Goal: Task Accomplishment & Management: Manage account settings

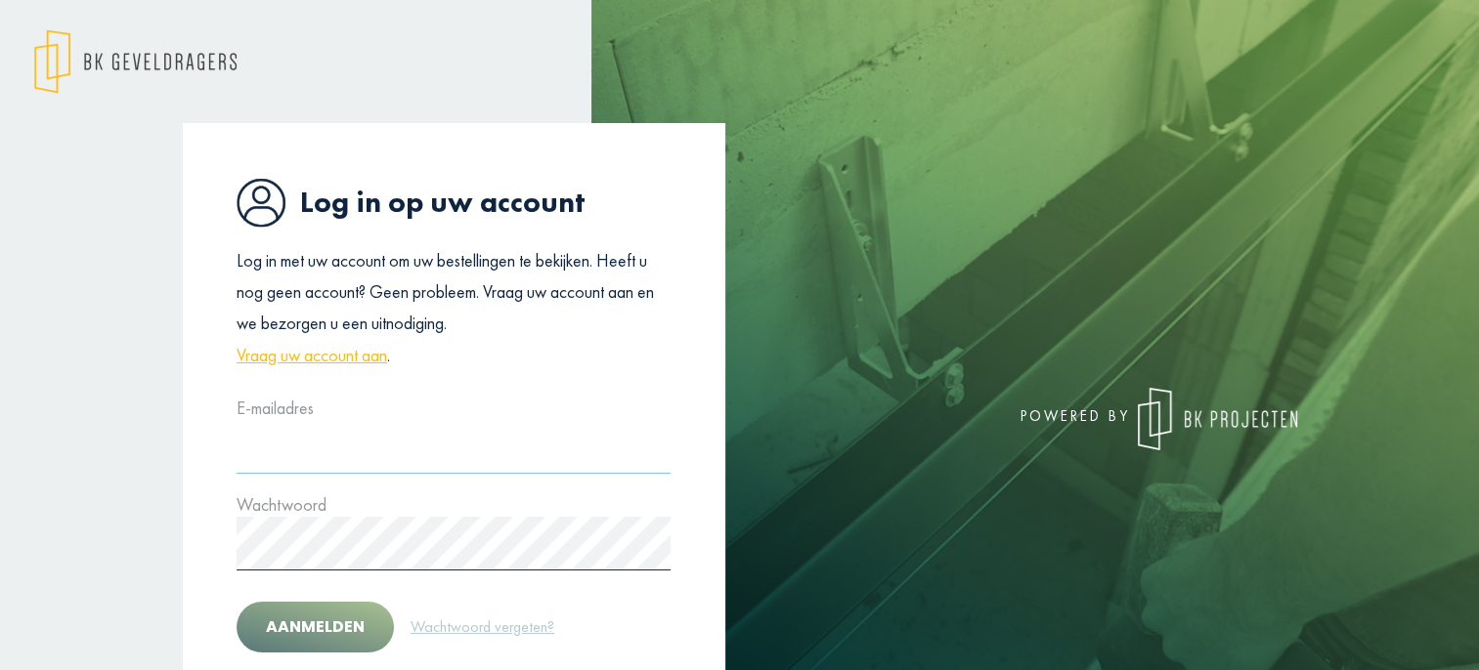
type input "**********"
click at [322, 631] on button "Aanmelden" at bounding box center [315, 627] width 157 height 51
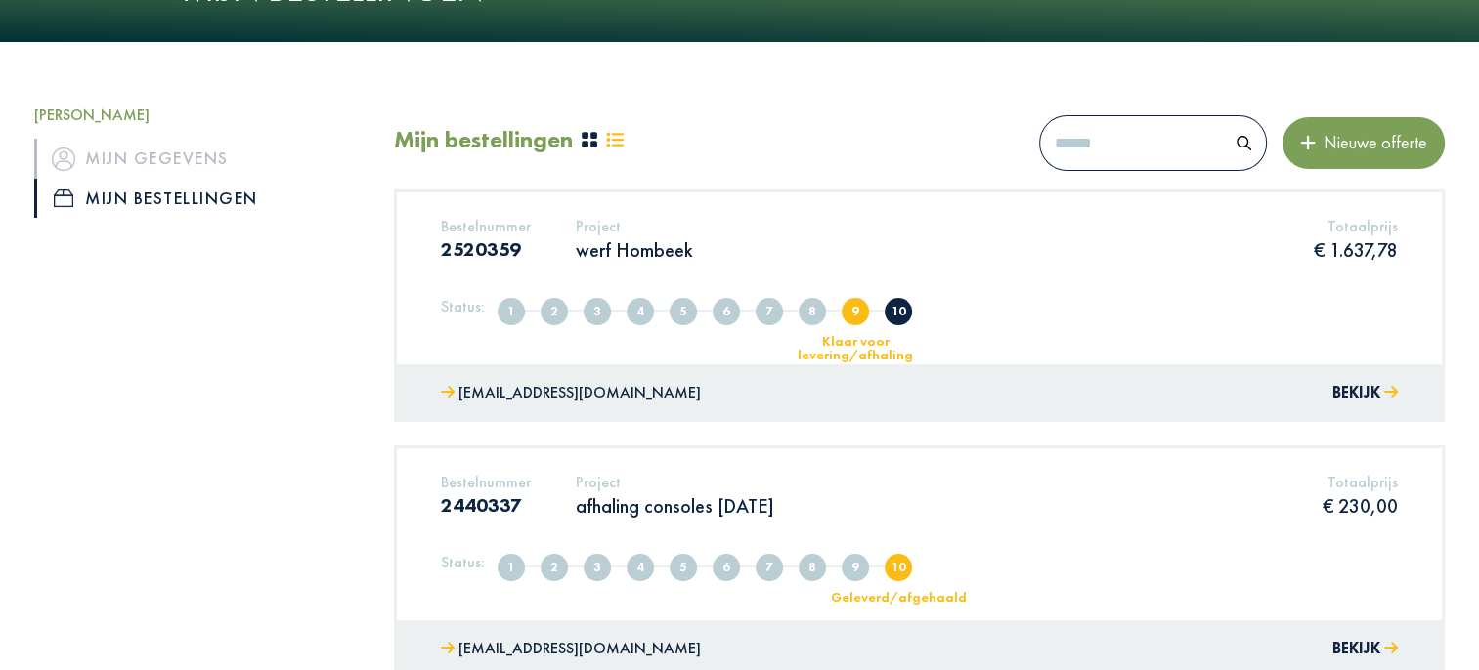
scroll to position [195, 0]
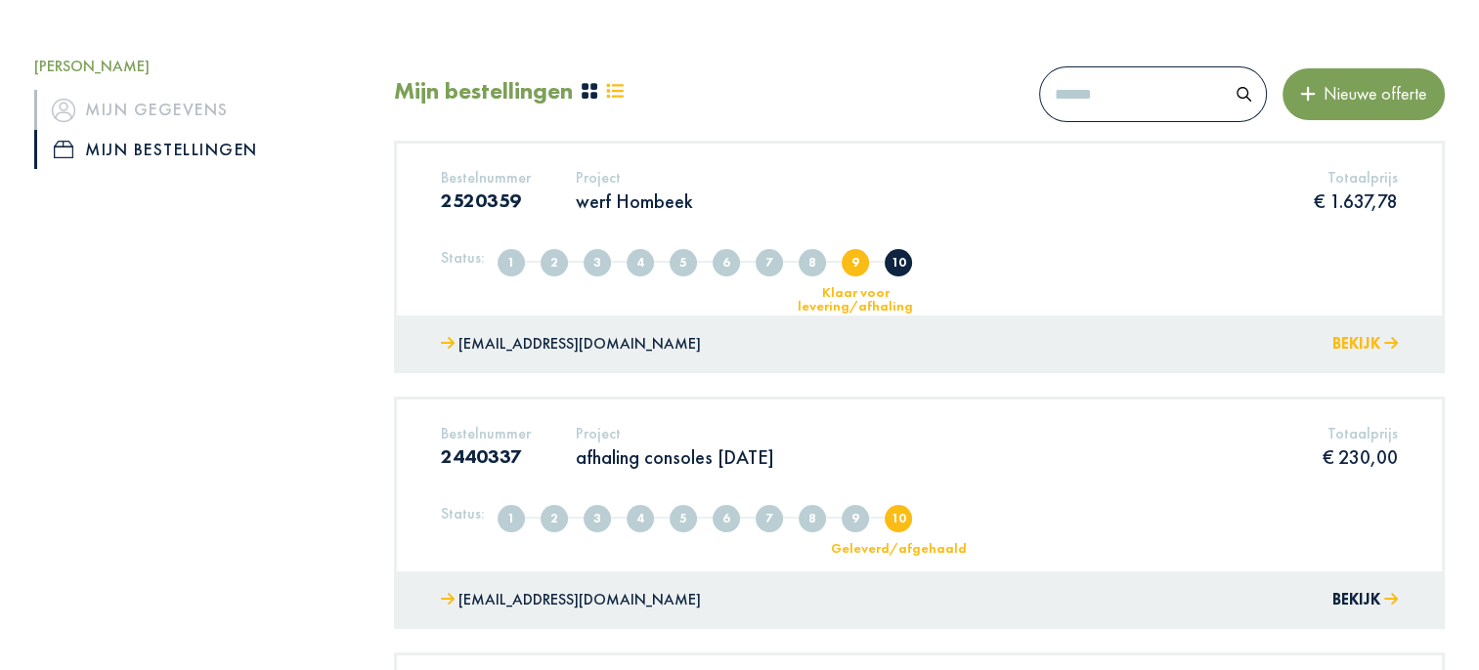
click at [1333, 347] on button "Bekijk" at bounding box center [1364, 344] width 65 height 28
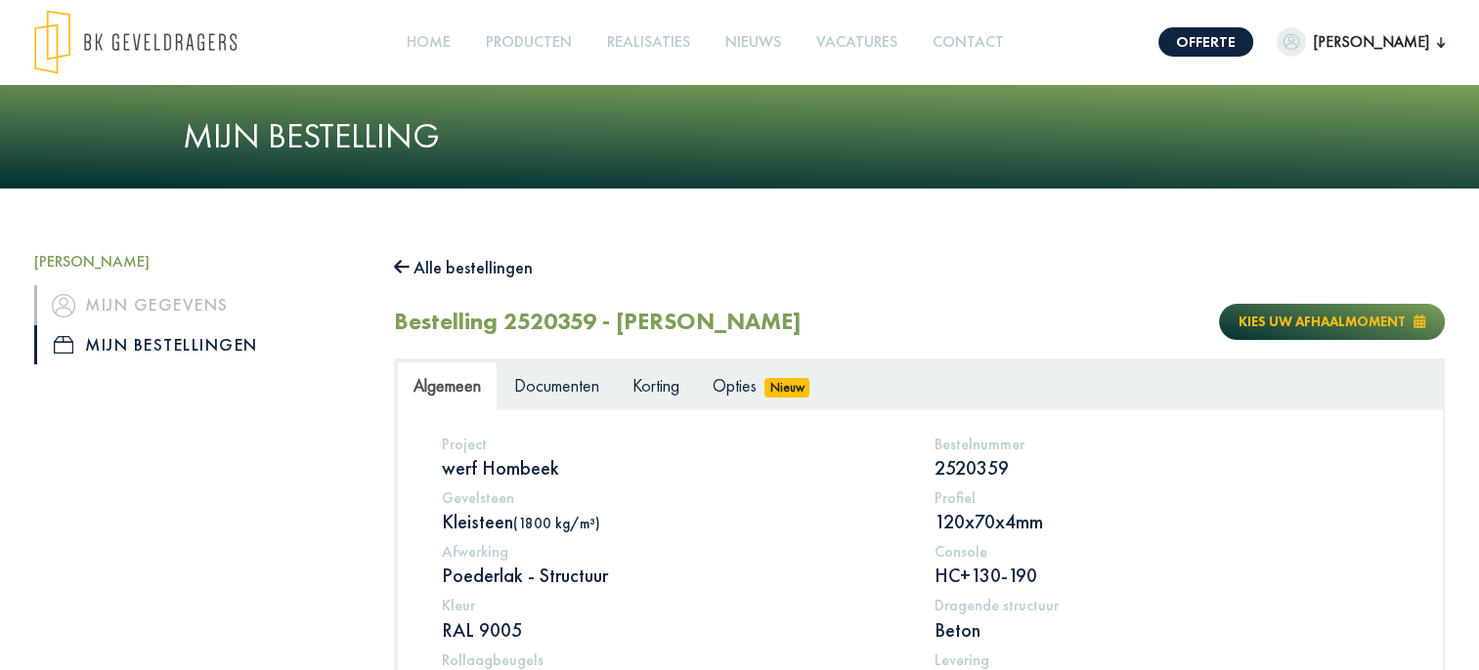
click at [1321, 318] on span "Kies uw afhaalmoment" at bounding box center [1321, 322] width 167 height 18
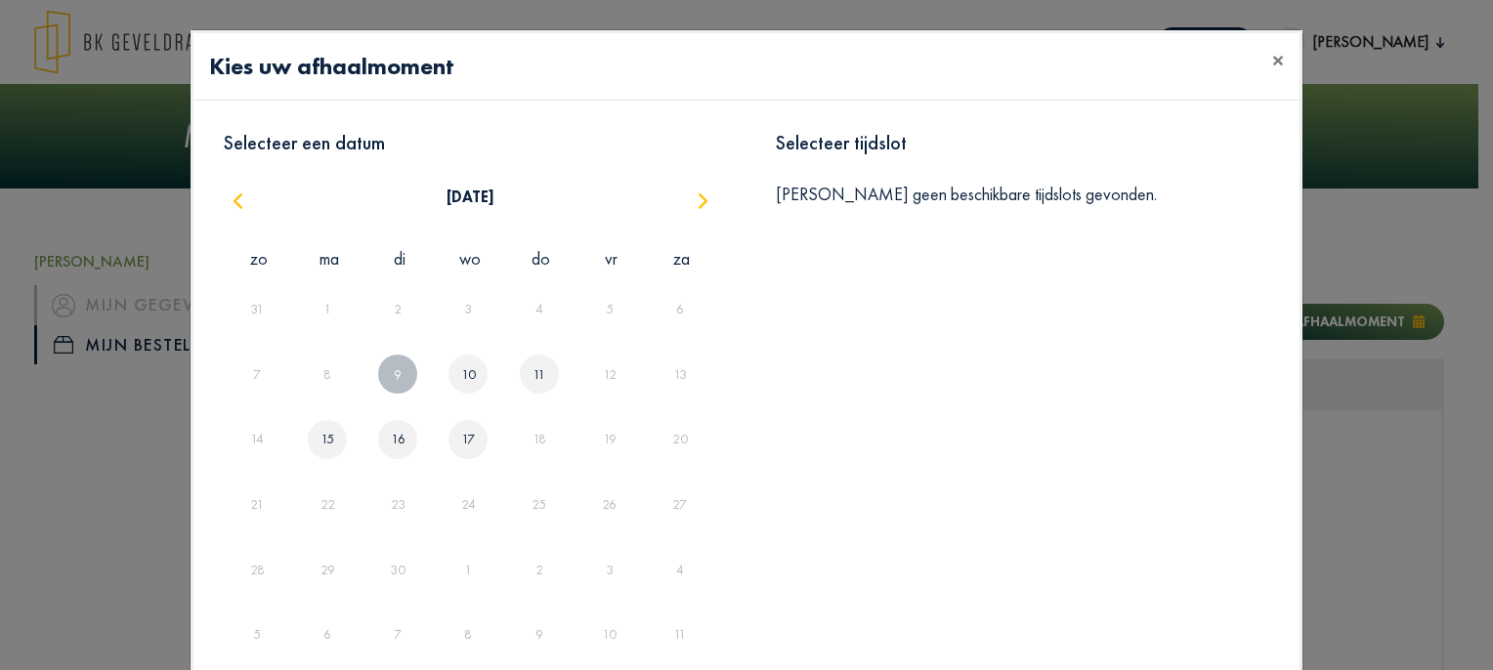
click at [536, 373] on link "11" at bounding box center [539, 375] width 21 height 32
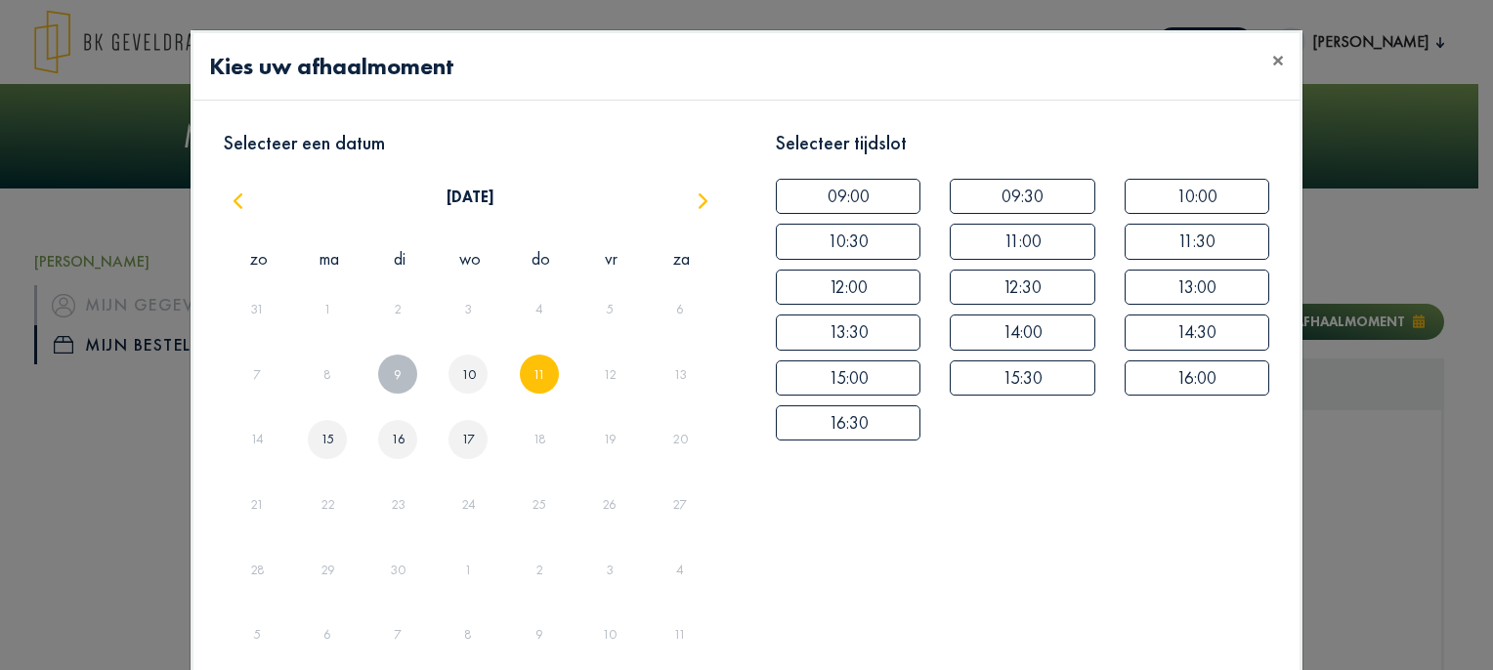
click at [323, 445] on link "15" at bounding box center [328, 439] width 22 height 32
click at [402, 430] on div "16" at bounding box center [400, 440] width 70 height 65
click at [450, 438] on div "17" at bounding box center [468, 439] width 39 height 39
click at [529, 374] on link "11" at bounding box center [539, 375] width 21 height 32
click at [457, 368] on link "10" at bounding box center [468, 375] width 22 height 32
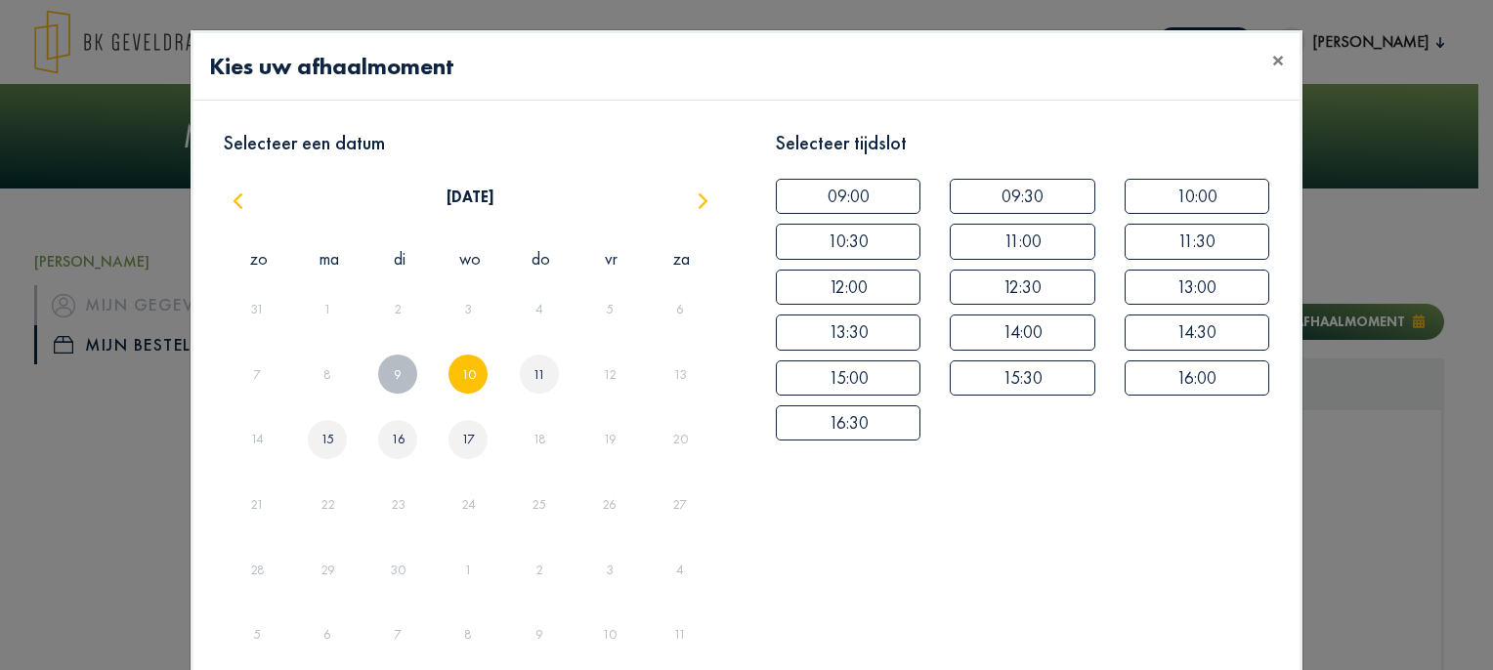
click at [529, 376] on link "11" at bounding box center [539, 375] width 21 height 32
click at [1037, 366] on button "15:30" at bounding box center [1022, 378] width 145 height 35
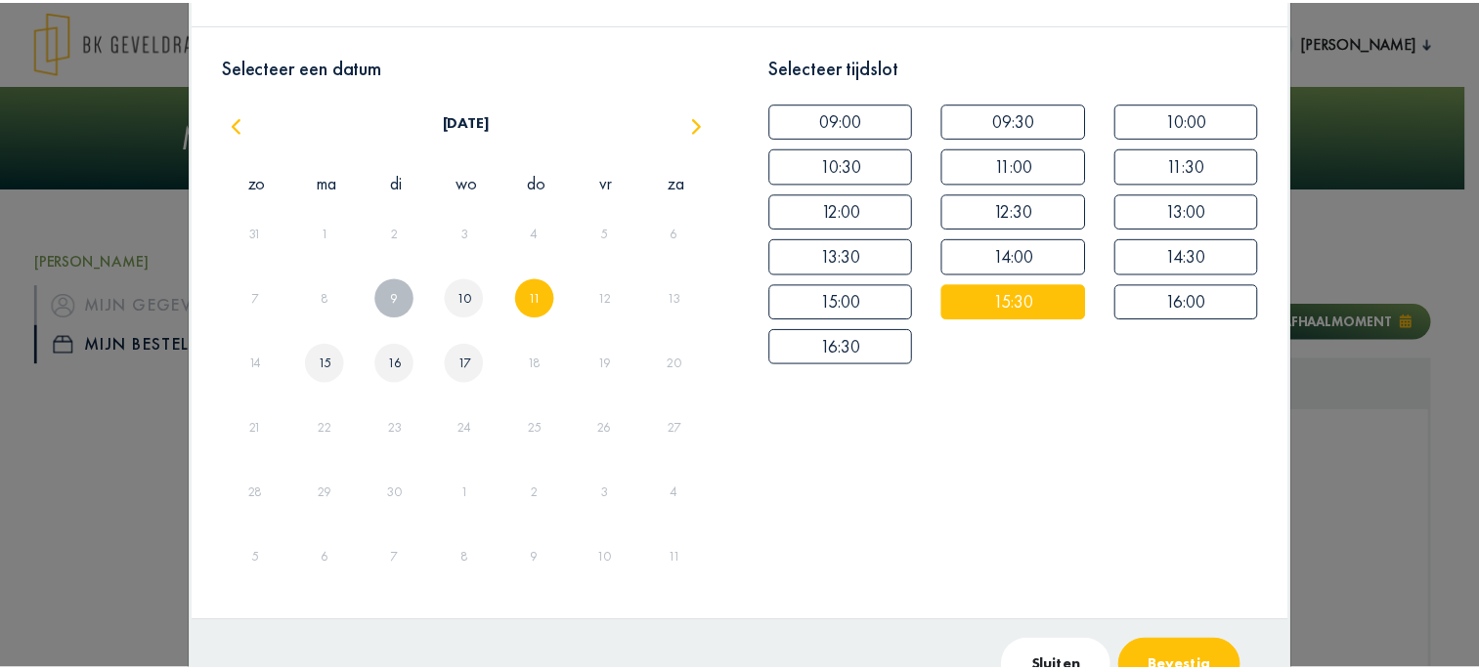
scroll to position [145, 0]
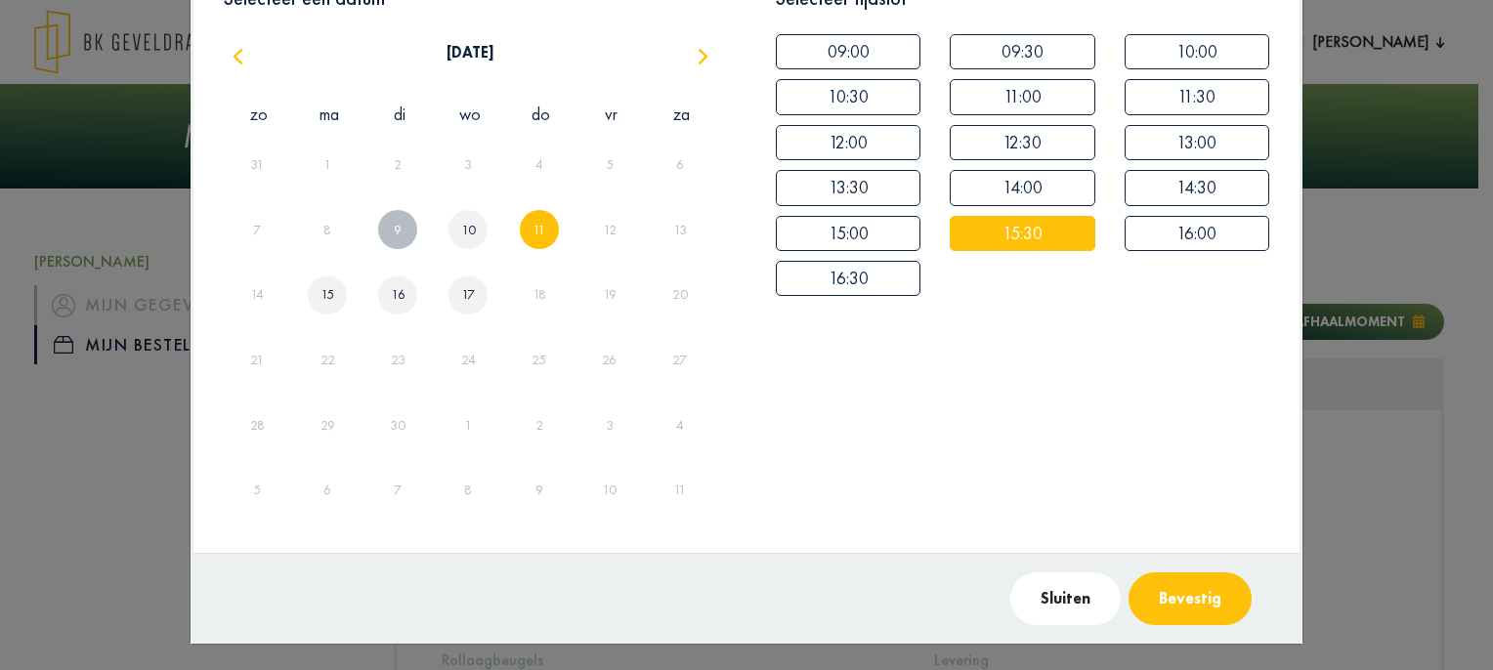
click at [1193, 599] on button "Bevestig" at bounding box center [1190, 599] width 123 height 53
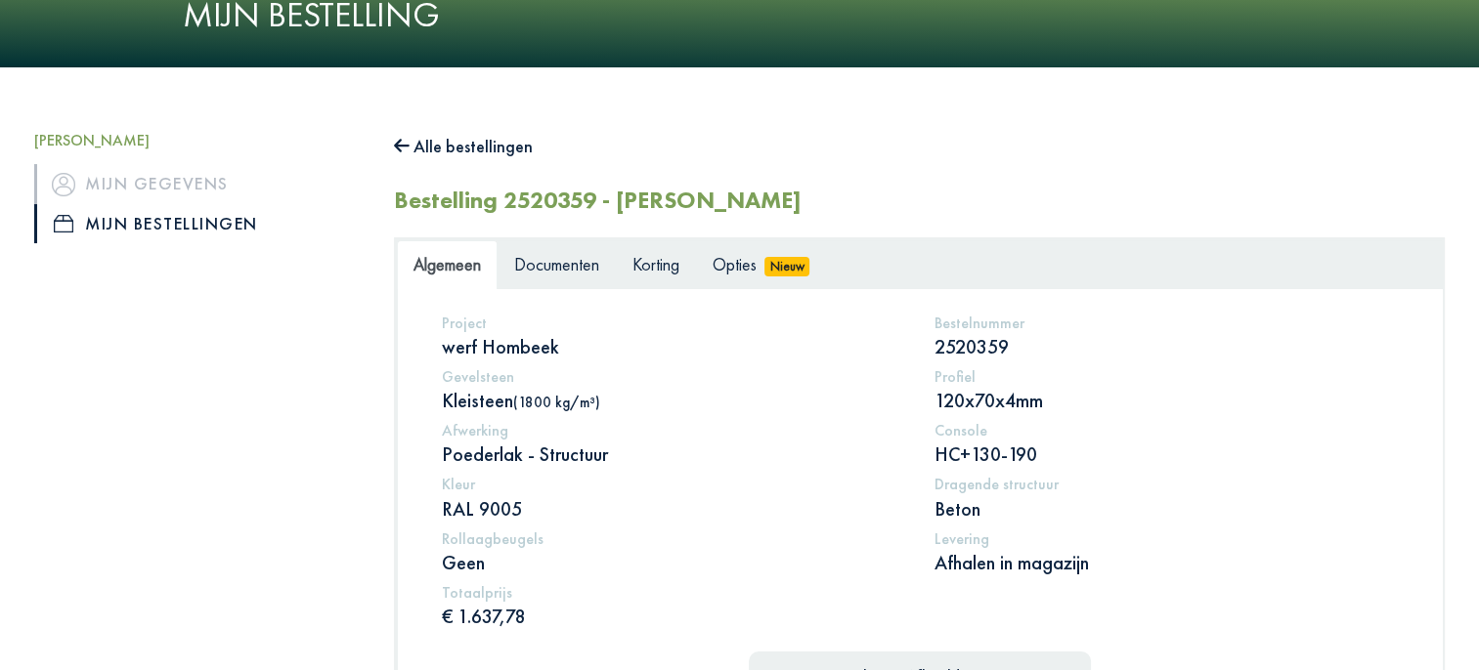
scroll to position [0, 0]
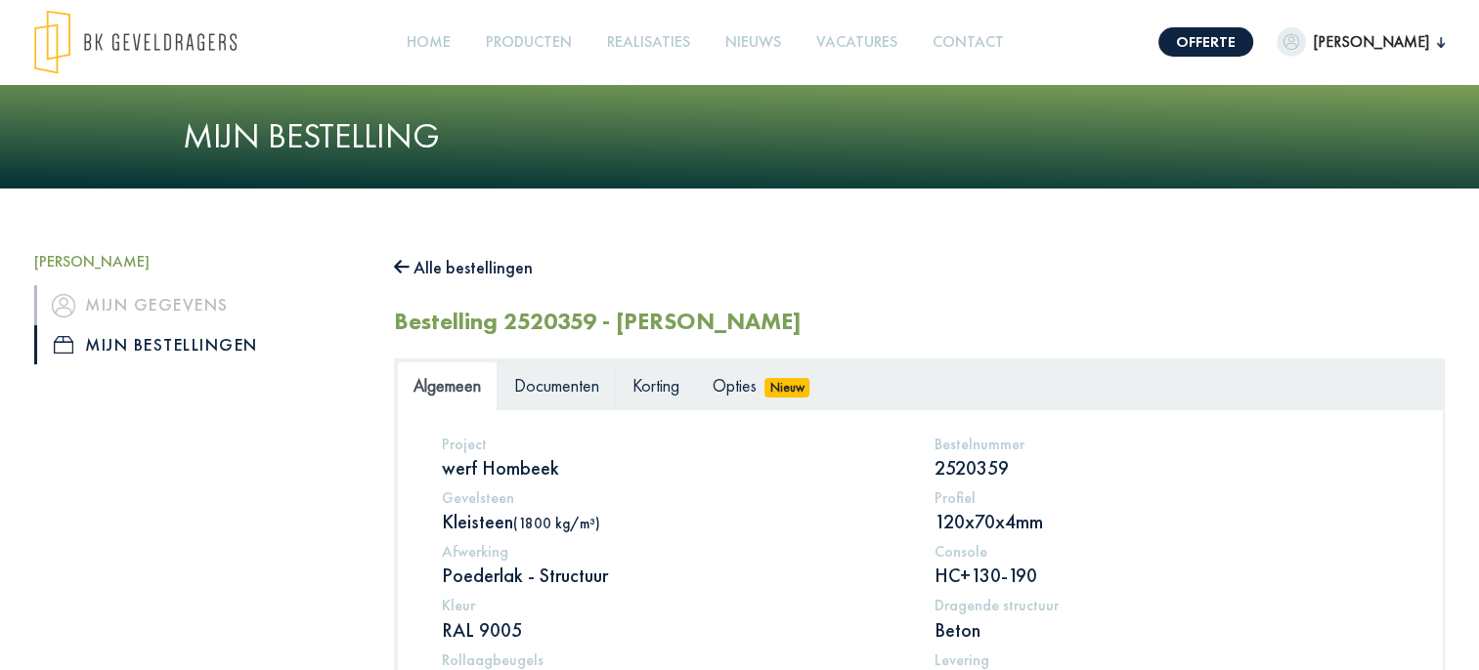
click at [559, 388] on span "Documenten" at bounding box center [556, 385] width 85 height 22
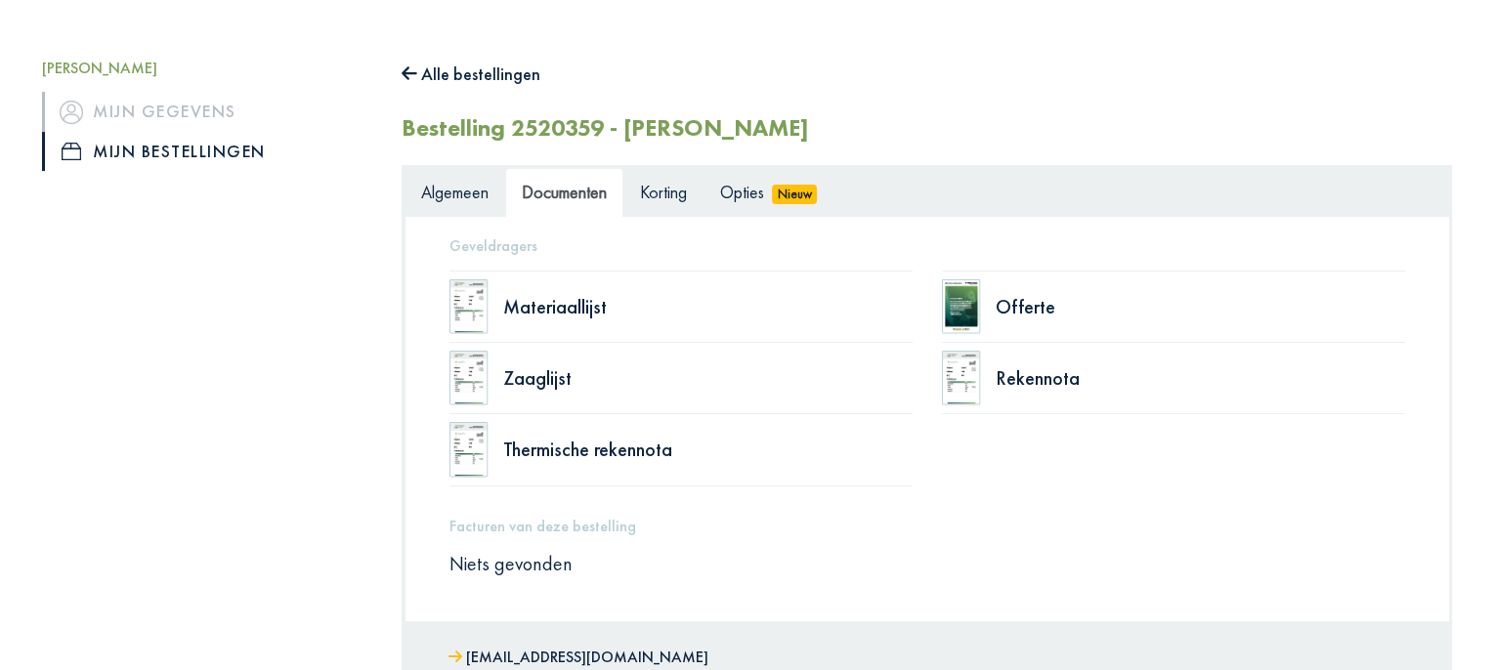
scroll to position [293, 0]
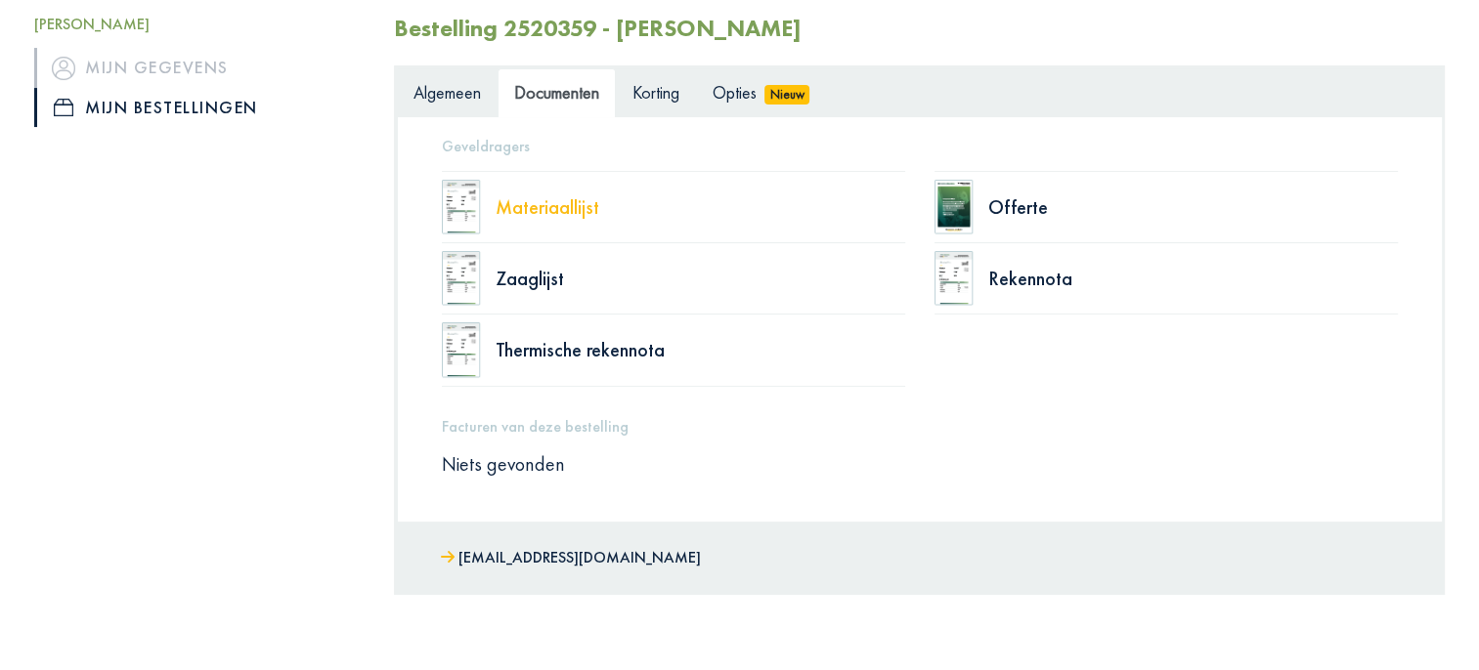
click at [537, 209] on div "Materiaallijst" at bounding box center [701, 207] width 410 height 20
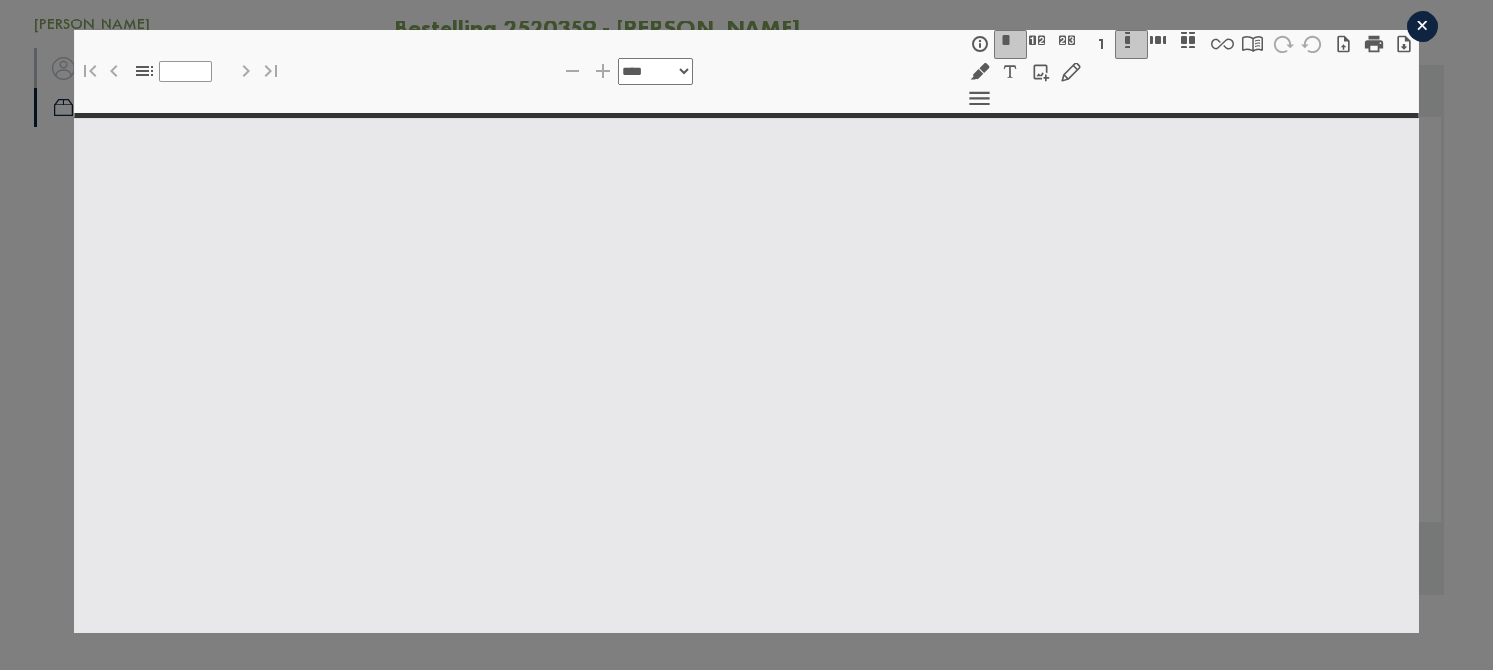
select select "******"
type input "*"
select select "****"
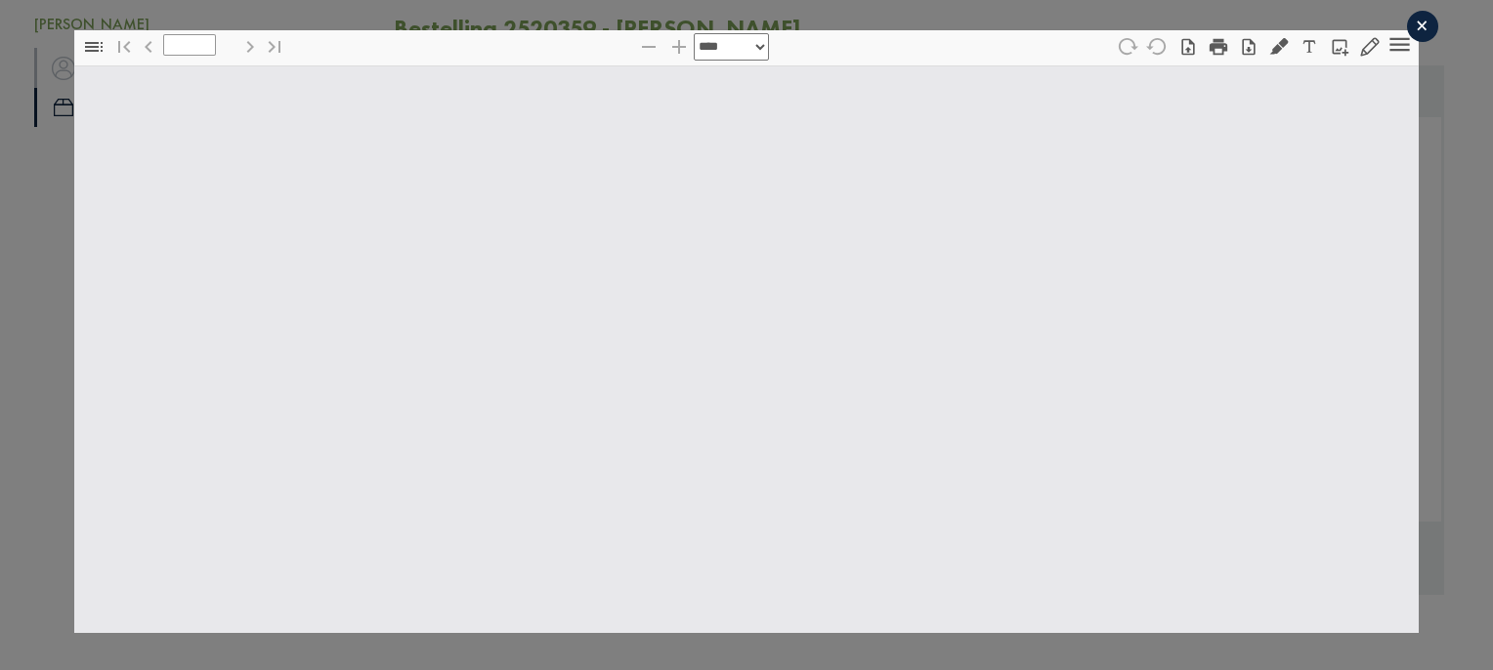
type input "*"
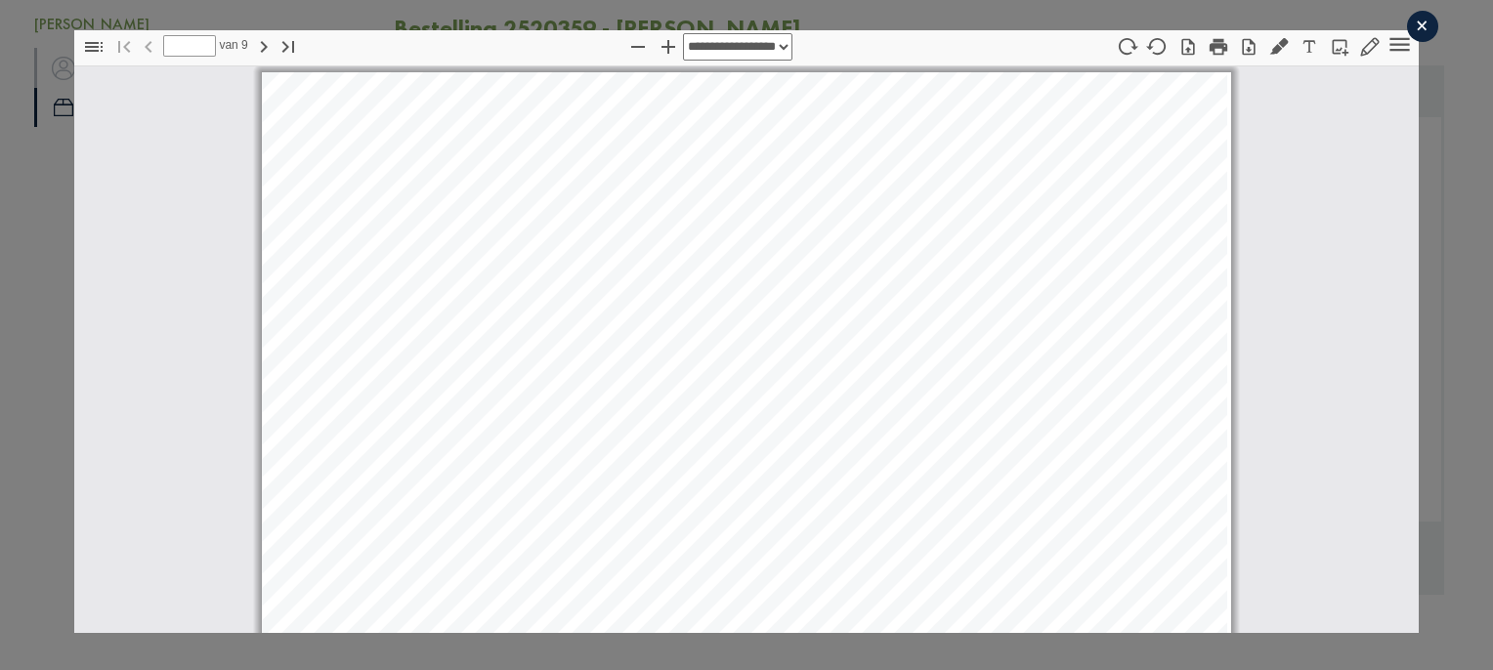
scroll to position [10, 0]
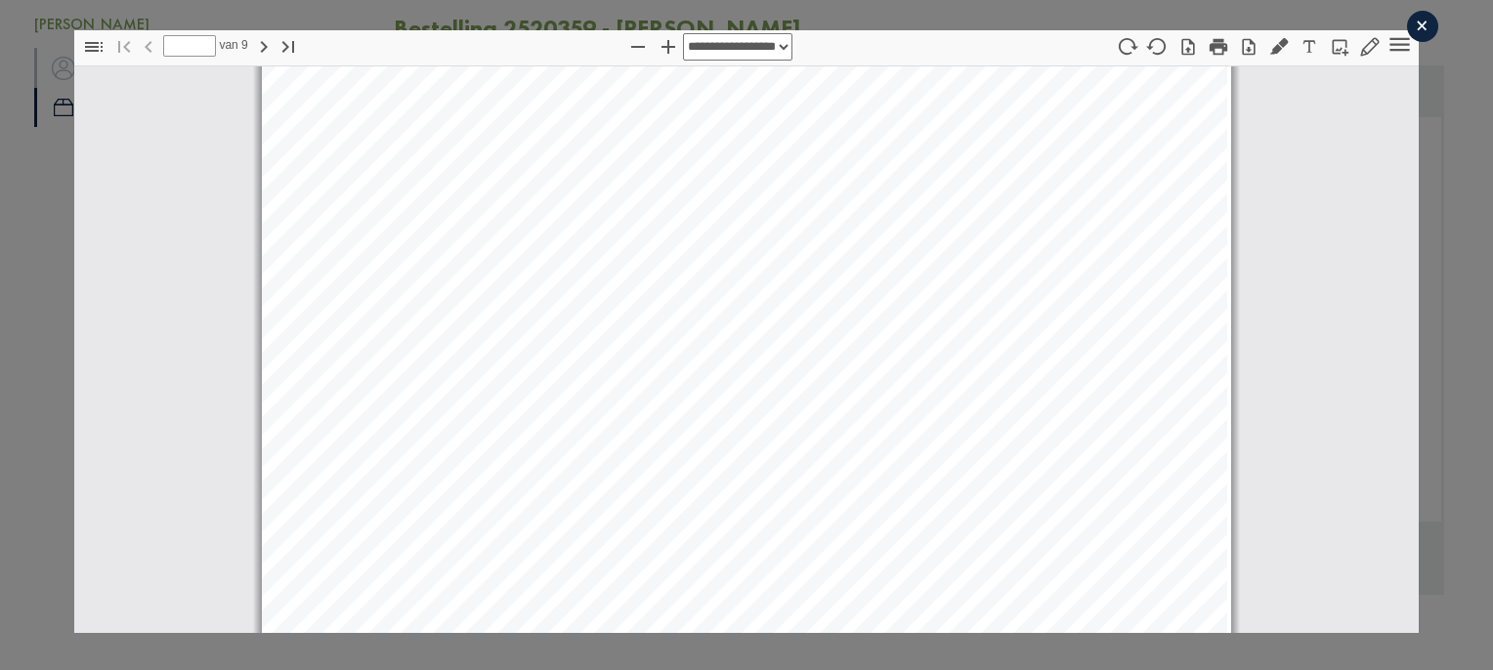
select select "****"
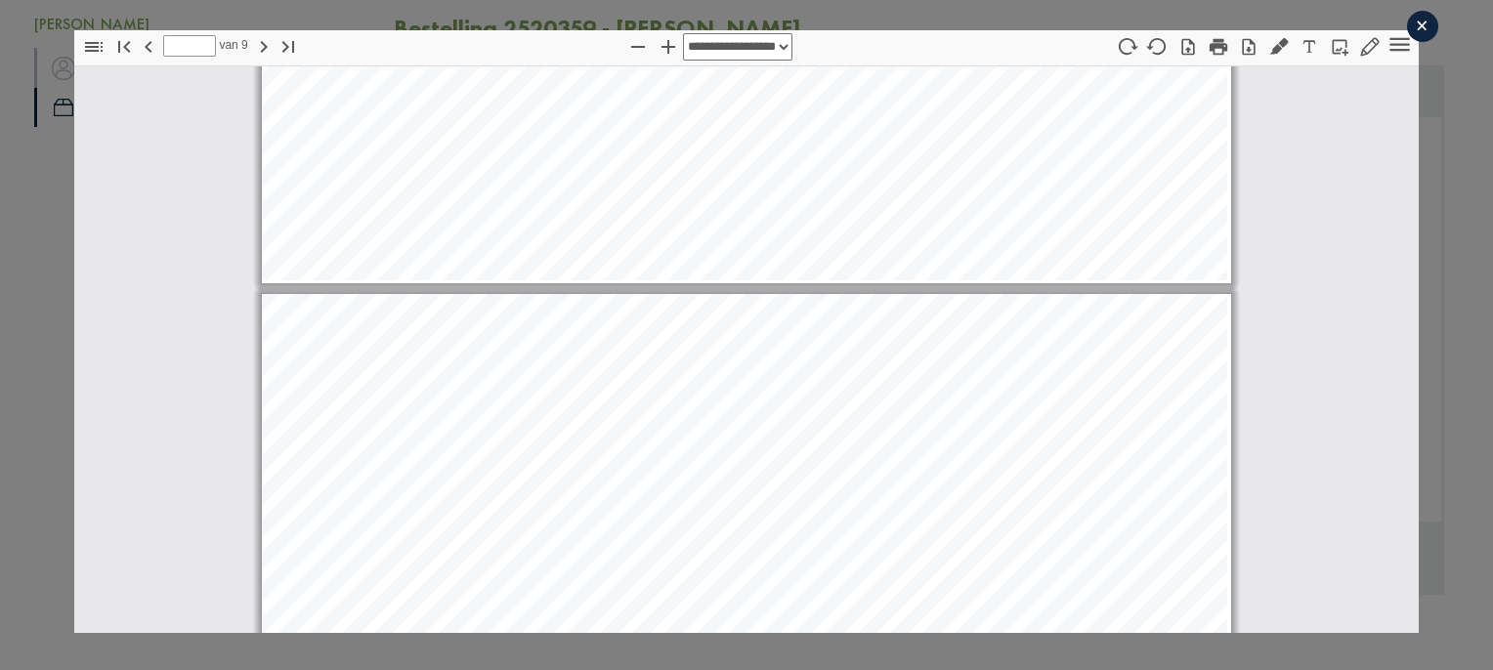
type input "*"
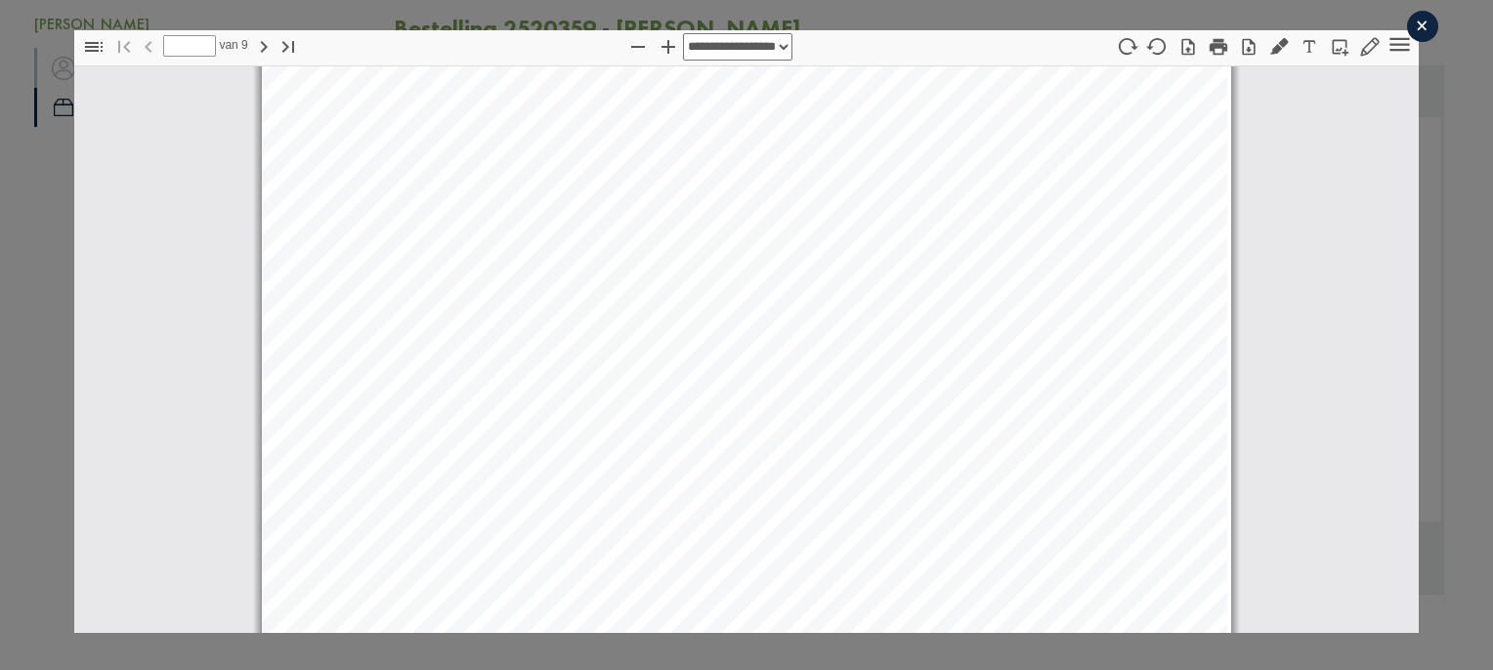
scroll to position [0, 0]
